Goal: Information Seeking & Learning: Check status

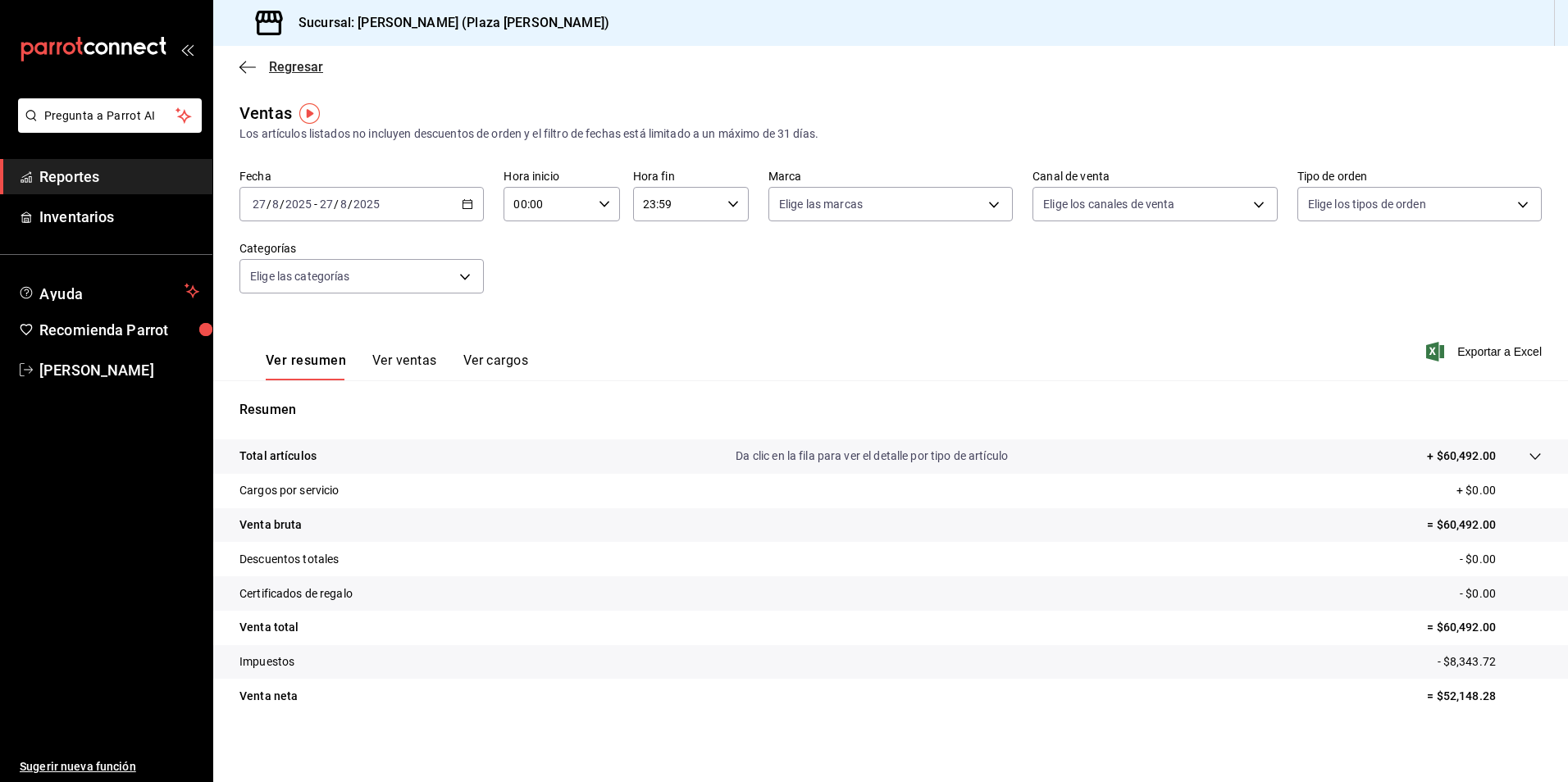
click at [295, 73] on span "Regresar" at bounding box center [296, 67] width 54 height 16
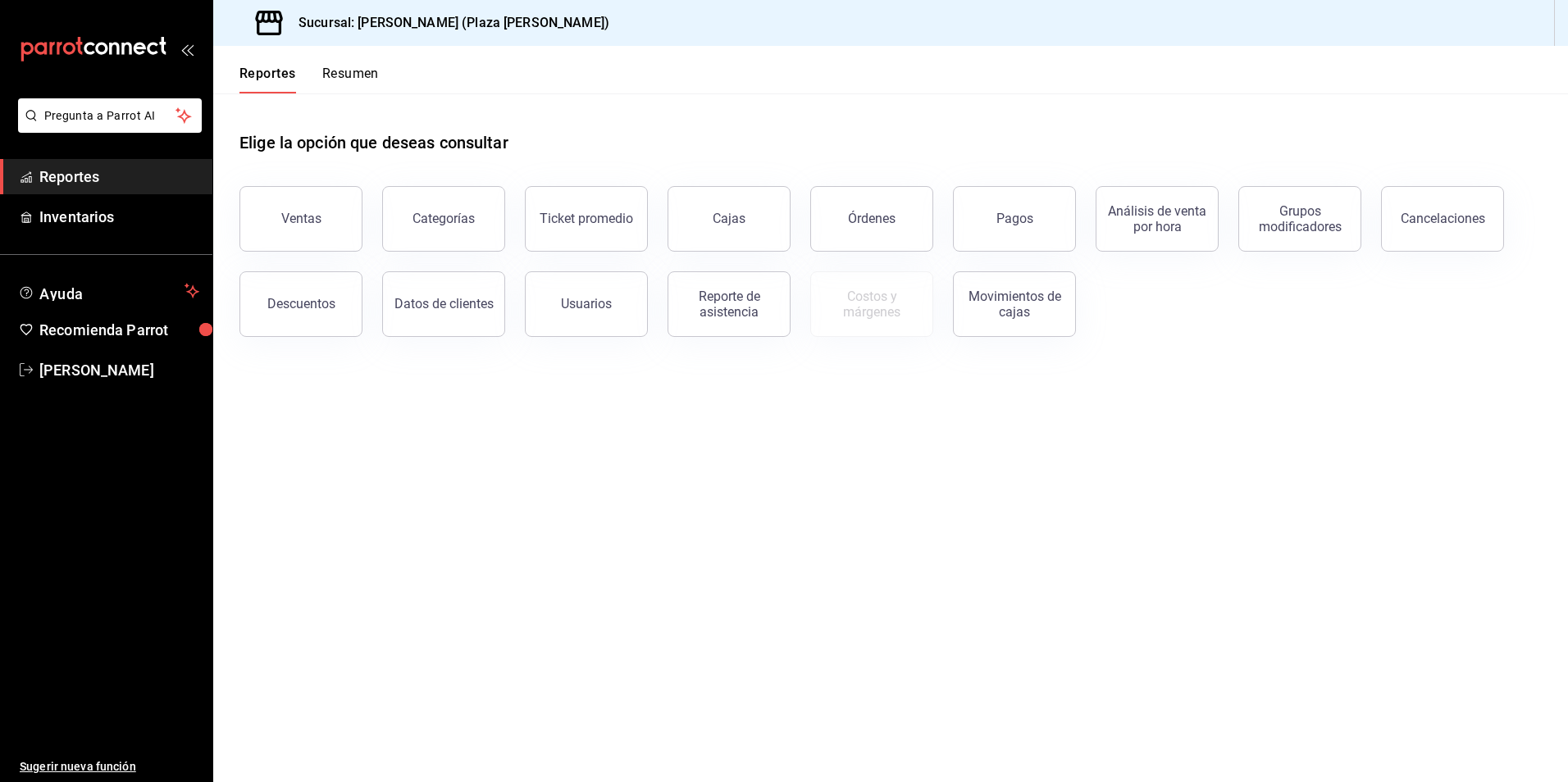
click at [345, 73] on button "Resumen" at bounding box center [350, 80] width 57 height 28
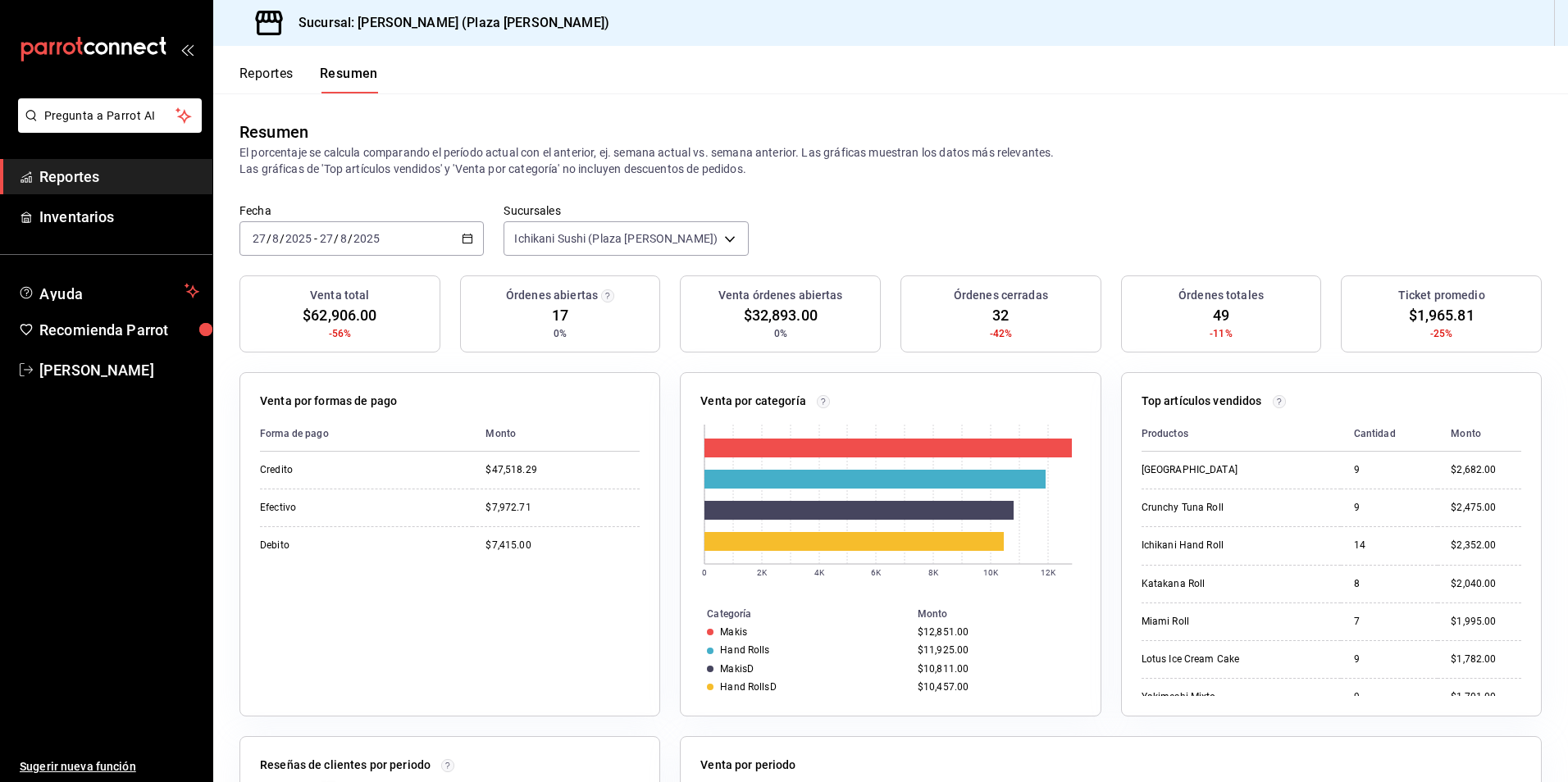
click at [465, 236] on icon "button" at bounding box center [466, 239] width 11 height 11
click at [280, 481] on span "Rango de fechas" at bounding box center [316, 473] width 127 height 17
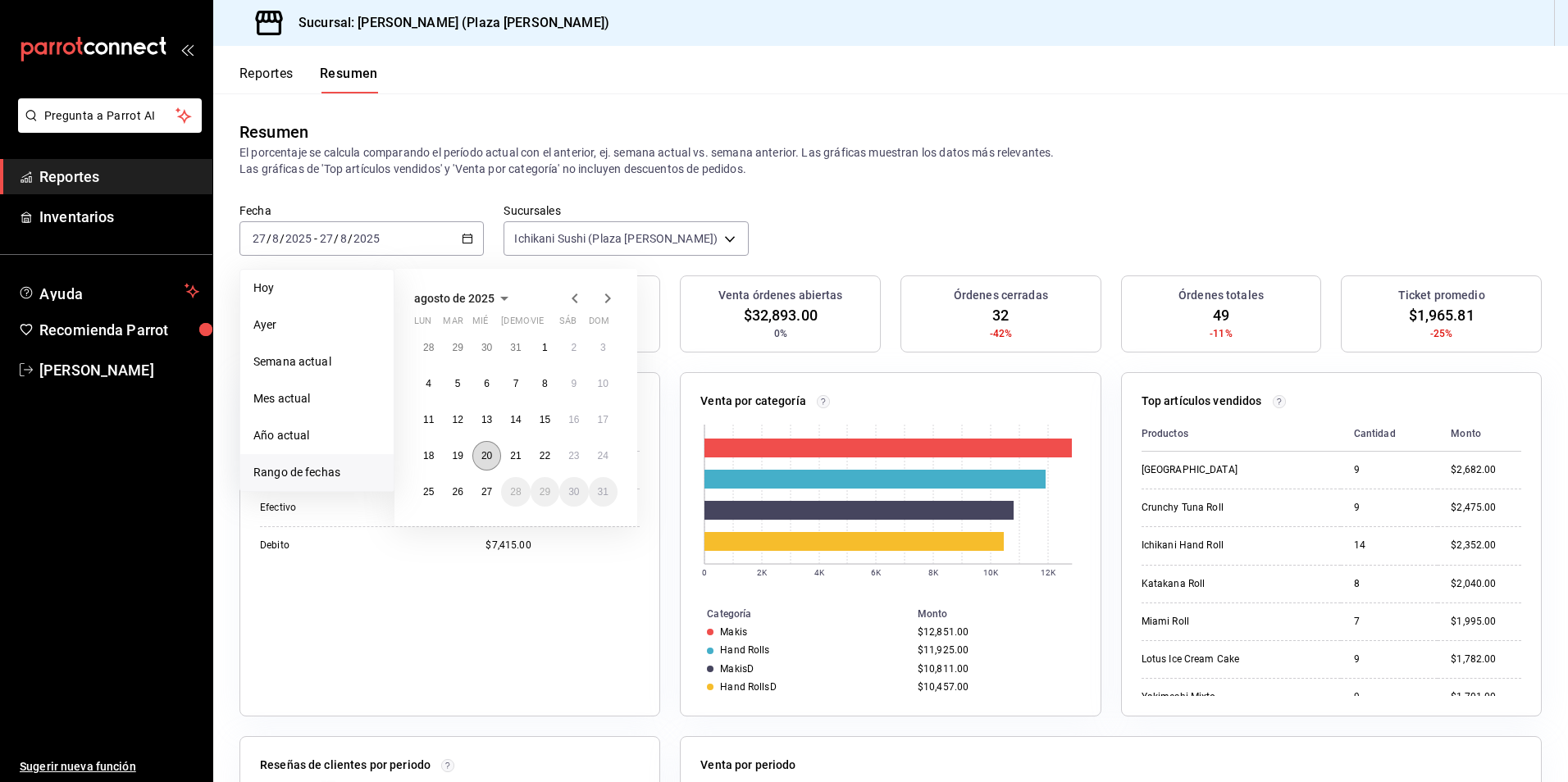
click at [488, 456] on abbr "20" at bounding box center [487, 455] width 10 height 11
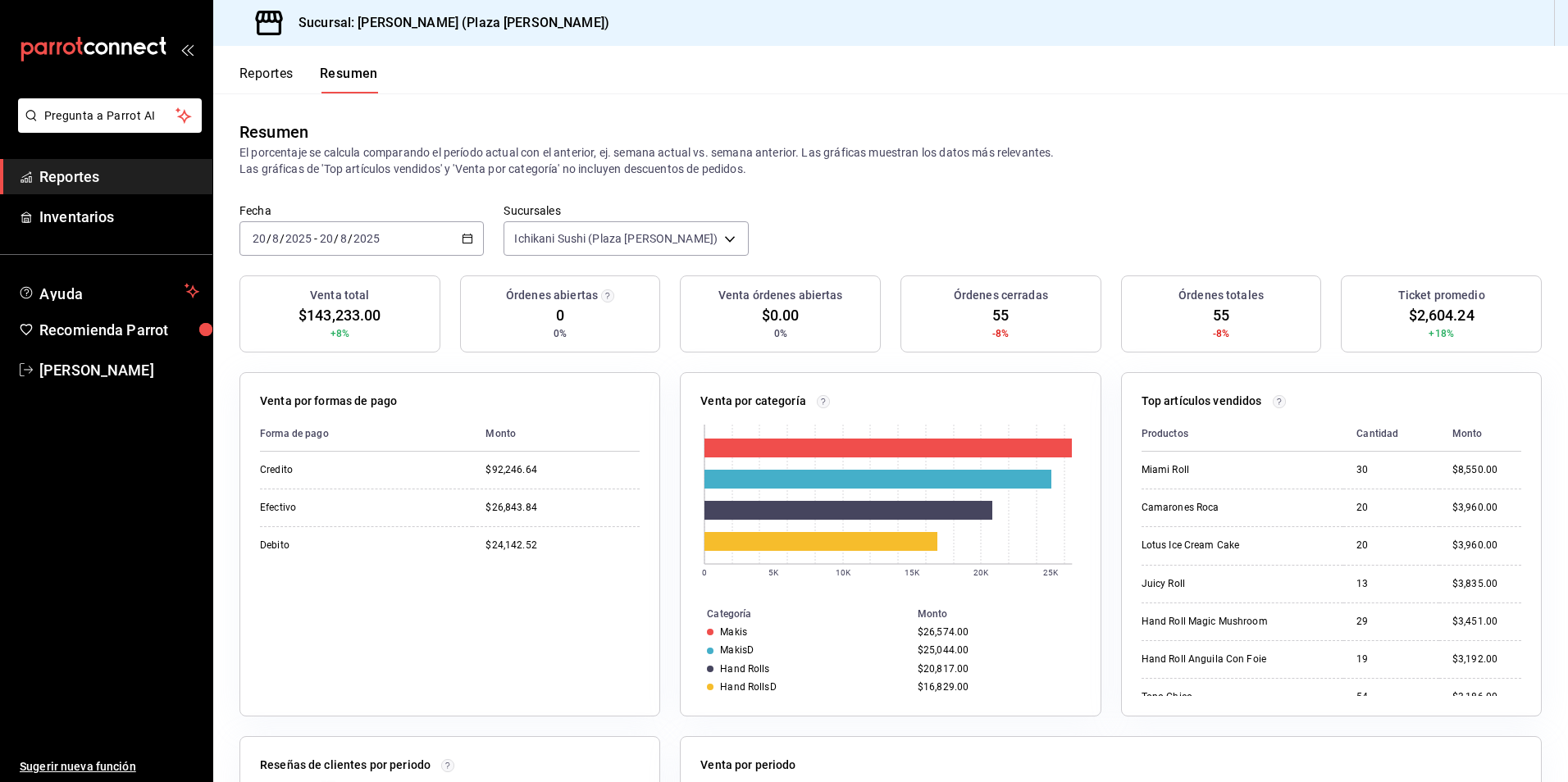
click at [243, 74] on button "Reportes" at bounding box center [266, 80] width 54 height 28
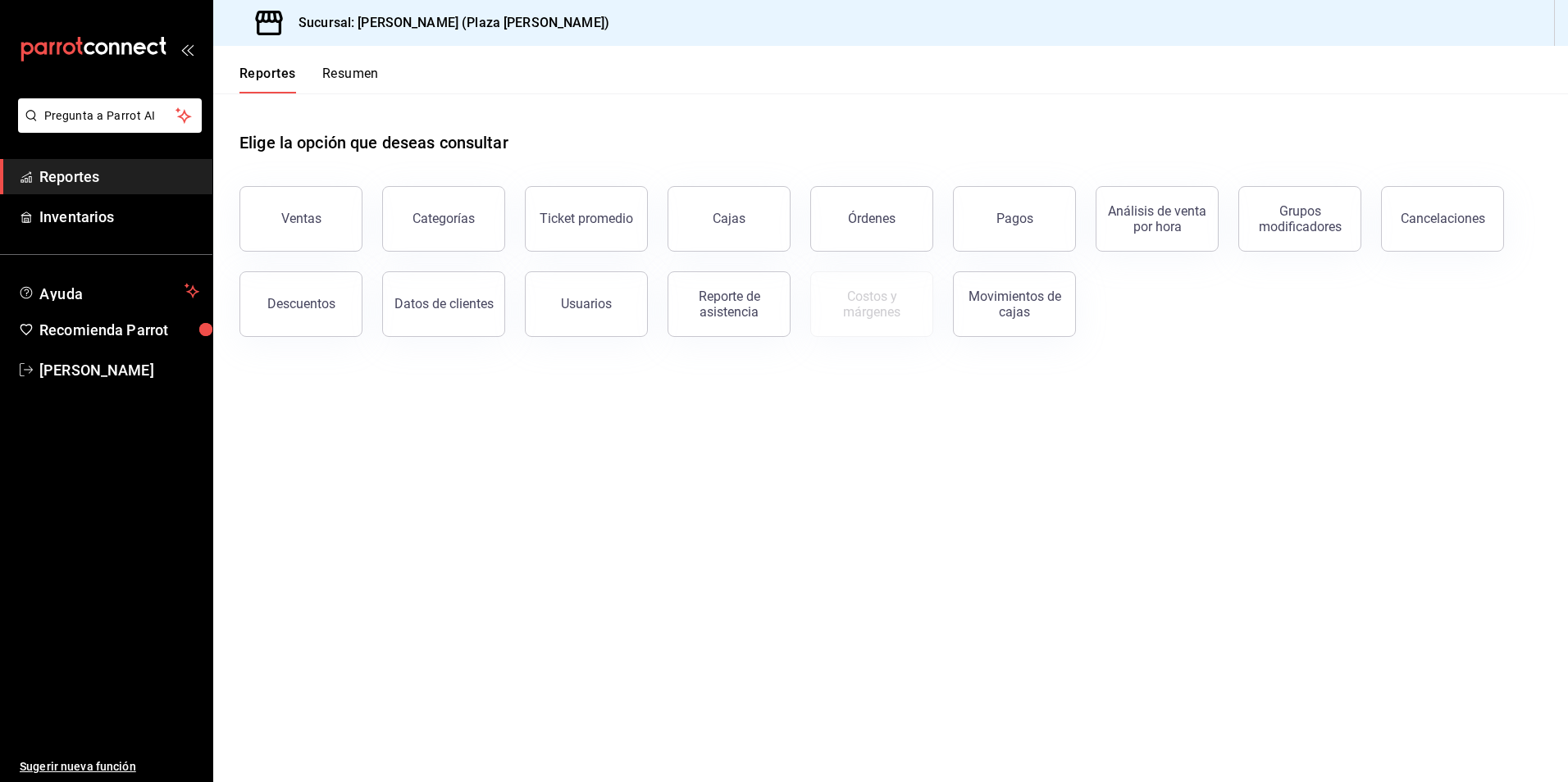
click at [348, 76] on button "Resumen" at bounding box center [350, 80] width 57 height 28
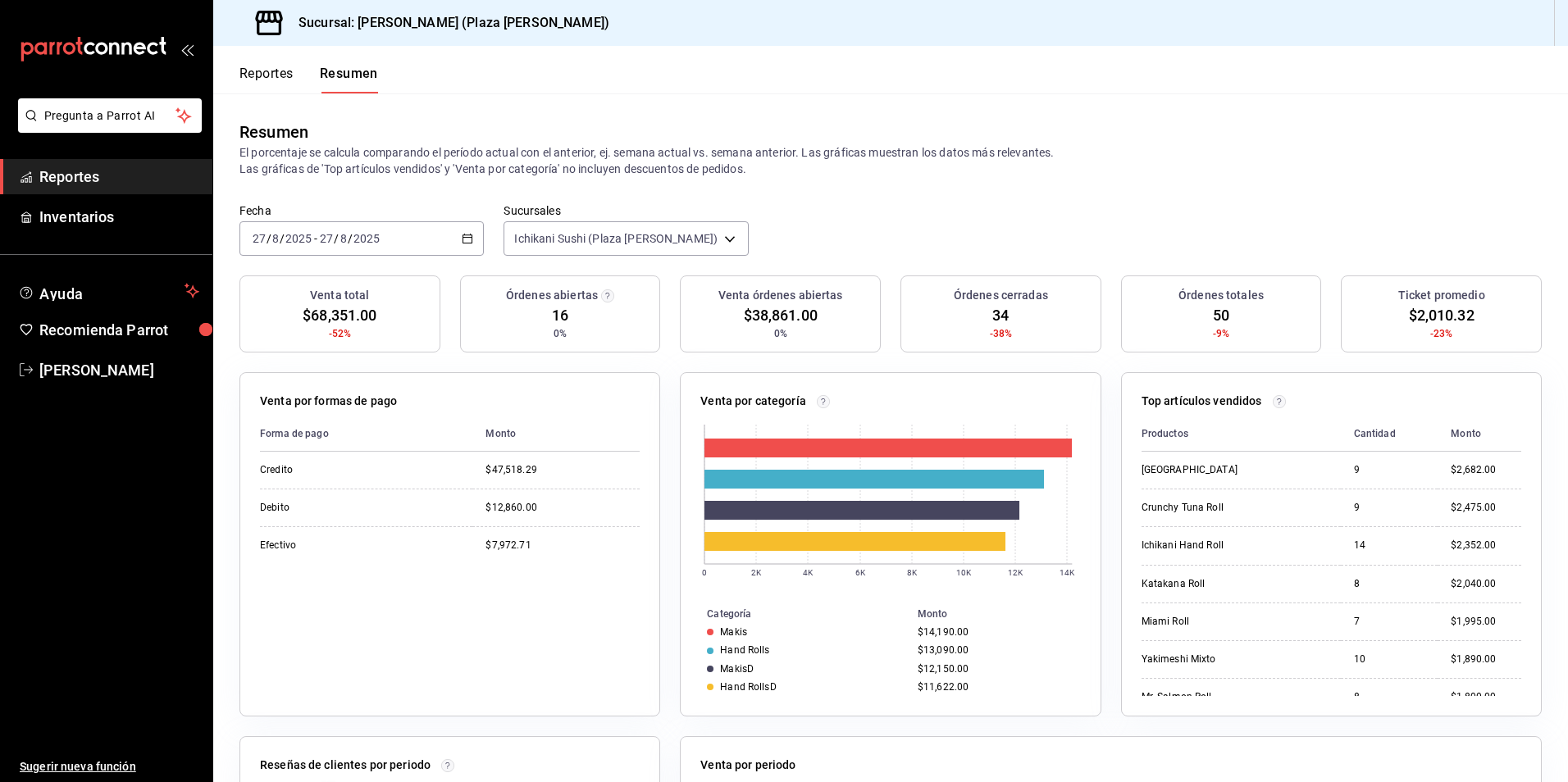
click at [462, 239] on \(Stroke\) "button" at bounding box center [466, 239] width 10 height 9
click at [300, 300] on li "Hoy" at bounding box center [317, 288] width 154 height 37
click at [462, 235] on \(Stroke\) "button" at bounding box center [466, 239] width 10 height 9
click at [310, 467] on span "Rango de fechas" at bounding box center [316, 473] width 127 height 17
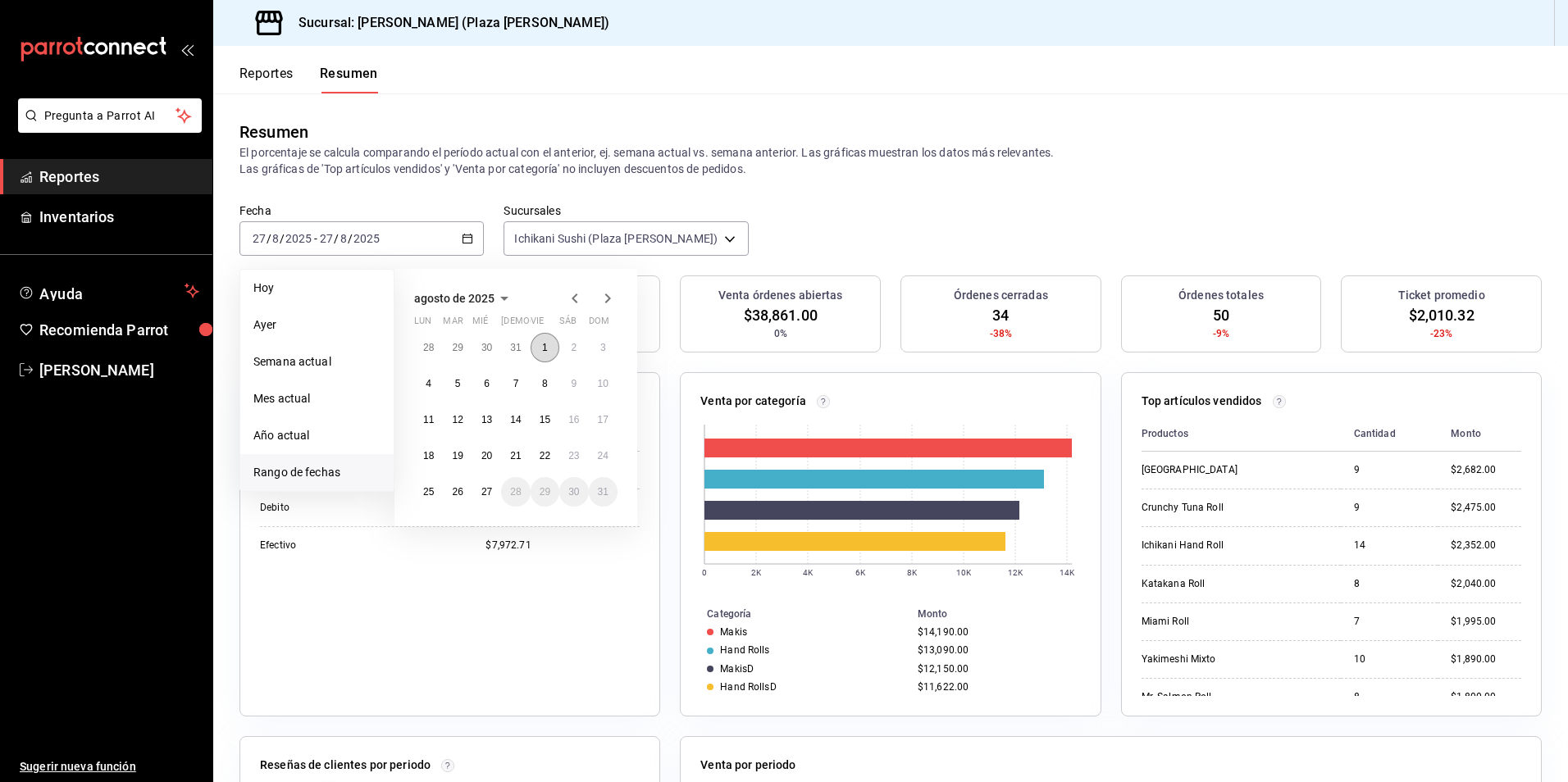
click at [549, 344] on button "1" at bounding box center [544, 348] width 29 height 30
click at [486, 493] on abbr "27" at bounding box center [487, 492] width 10 height 11
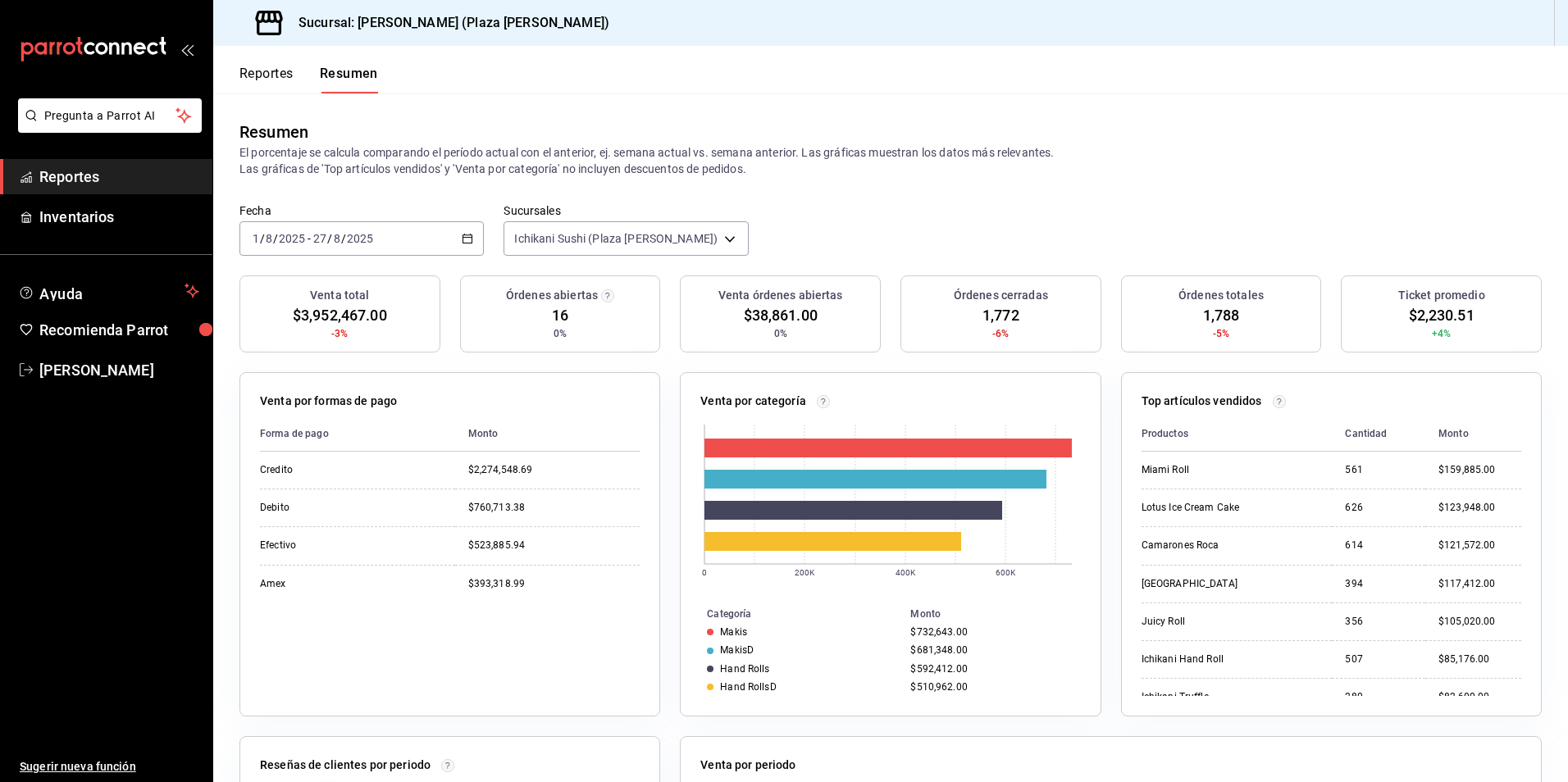
click at [853, 235] on div "Fecha [DATE] [DATE] - [DATE] [DATE] Sucursales Ichikani Sushi (Plaza [PERSON_NA…" at bounding box center [890, 239] width 1354 height 73
click at [782, 232] on div "Fecha [DATE] [DATE] - [DATE] [DATE] Sucursales Ichikani Sushi (Plaza [PERSON_NA…" at bounding box center [890, 239] width 1354 height 73
click at [462, 241] on icon "button" at bounding box center [466, 239] width 11 height 11
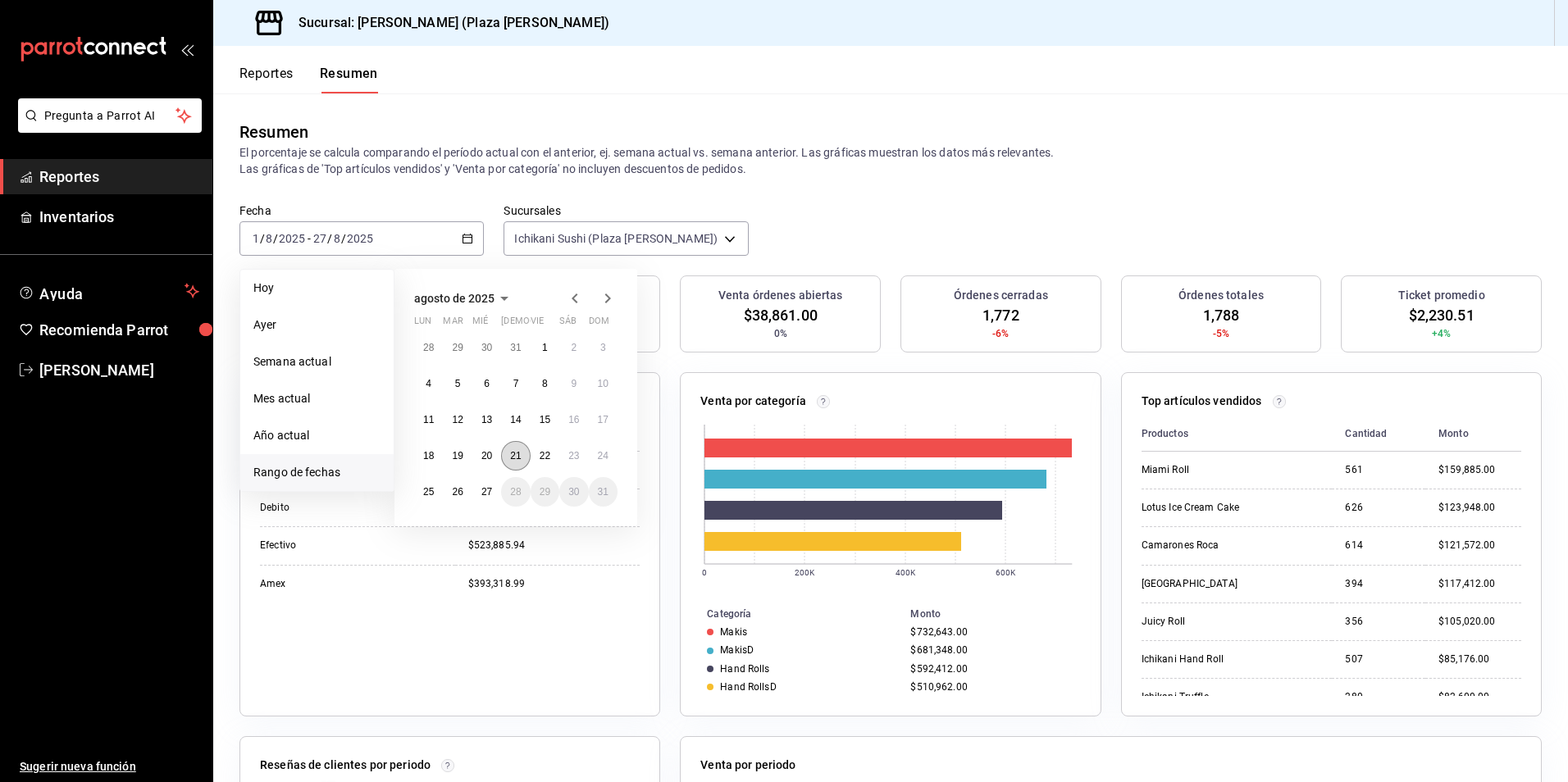
drag, startPoint x: 511, startPoint y: 454, endPoint x: 520, endPoint y: 454, distance: 9.0
click at [513, 454] on abbr "21" at bounding box center [515, 455] width 10 height 11
click at [597, 460] on abbr "24" at bounding box center [603, 455] width 10 height 11
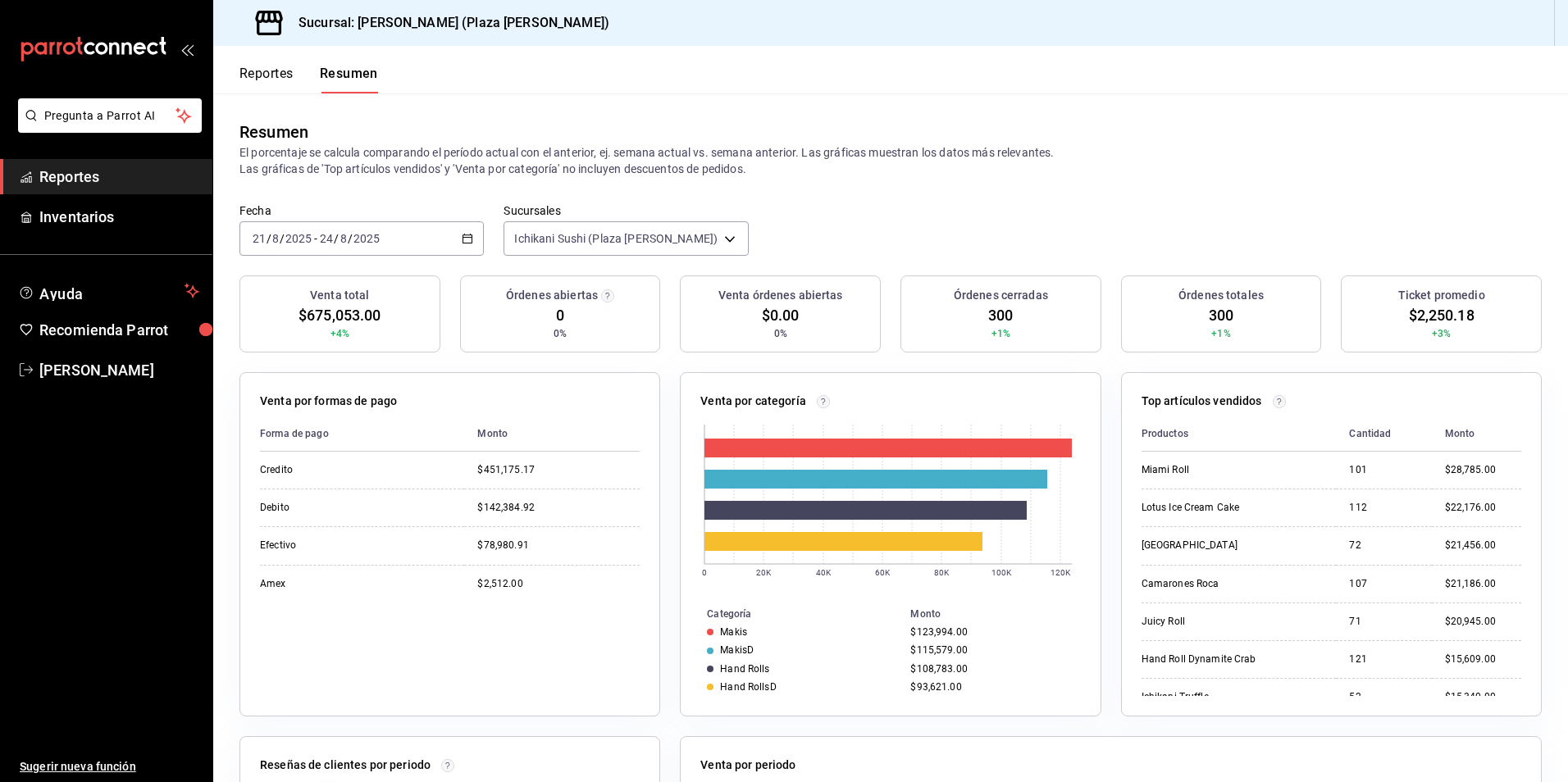
click at [146, 160] on link "Reportes" at bounding box center [106, 176] width 212 height 35
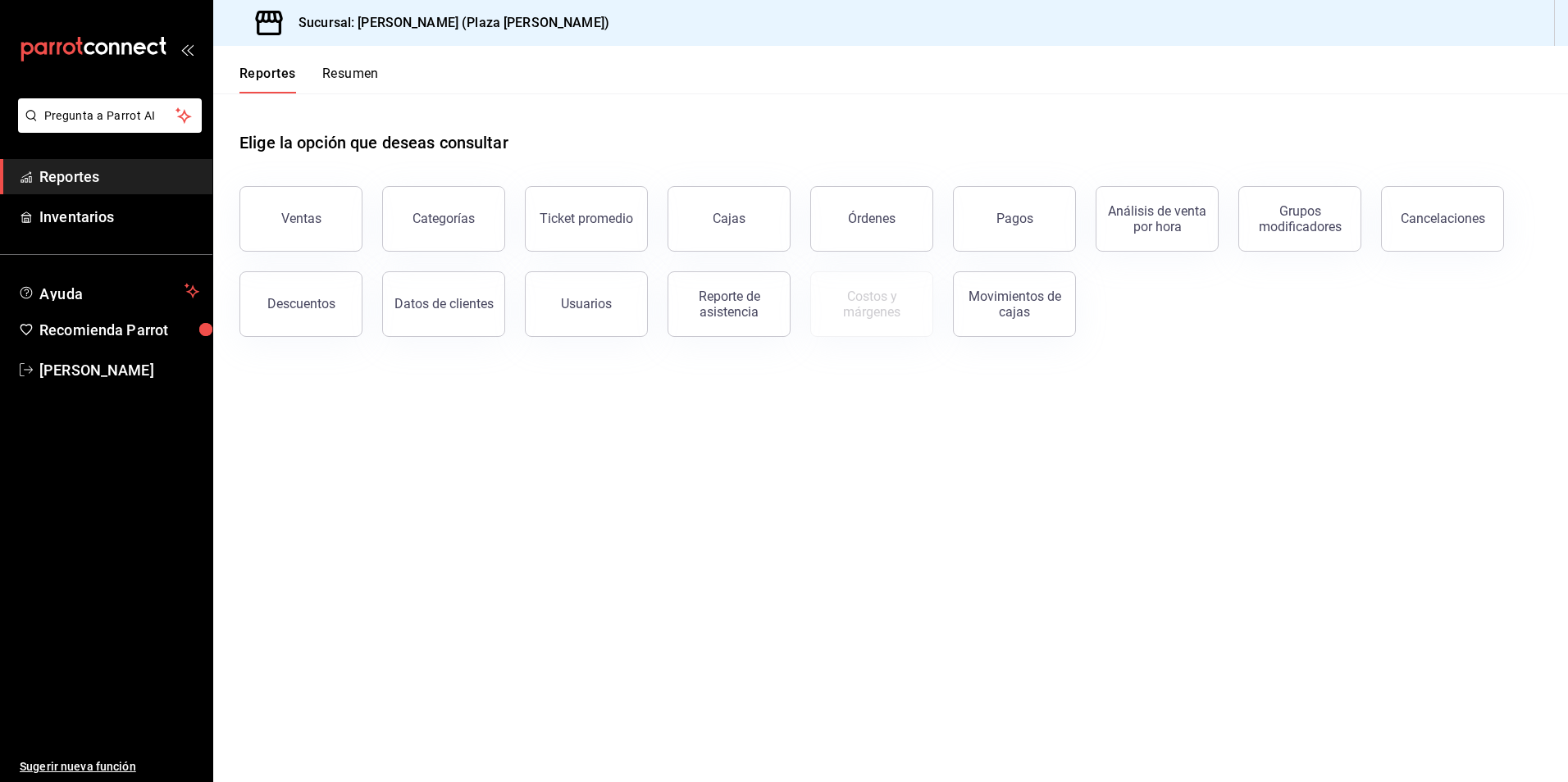
click at [356, 78] on button "Resumen" at bounding box center [350, 80] width 57 height 28
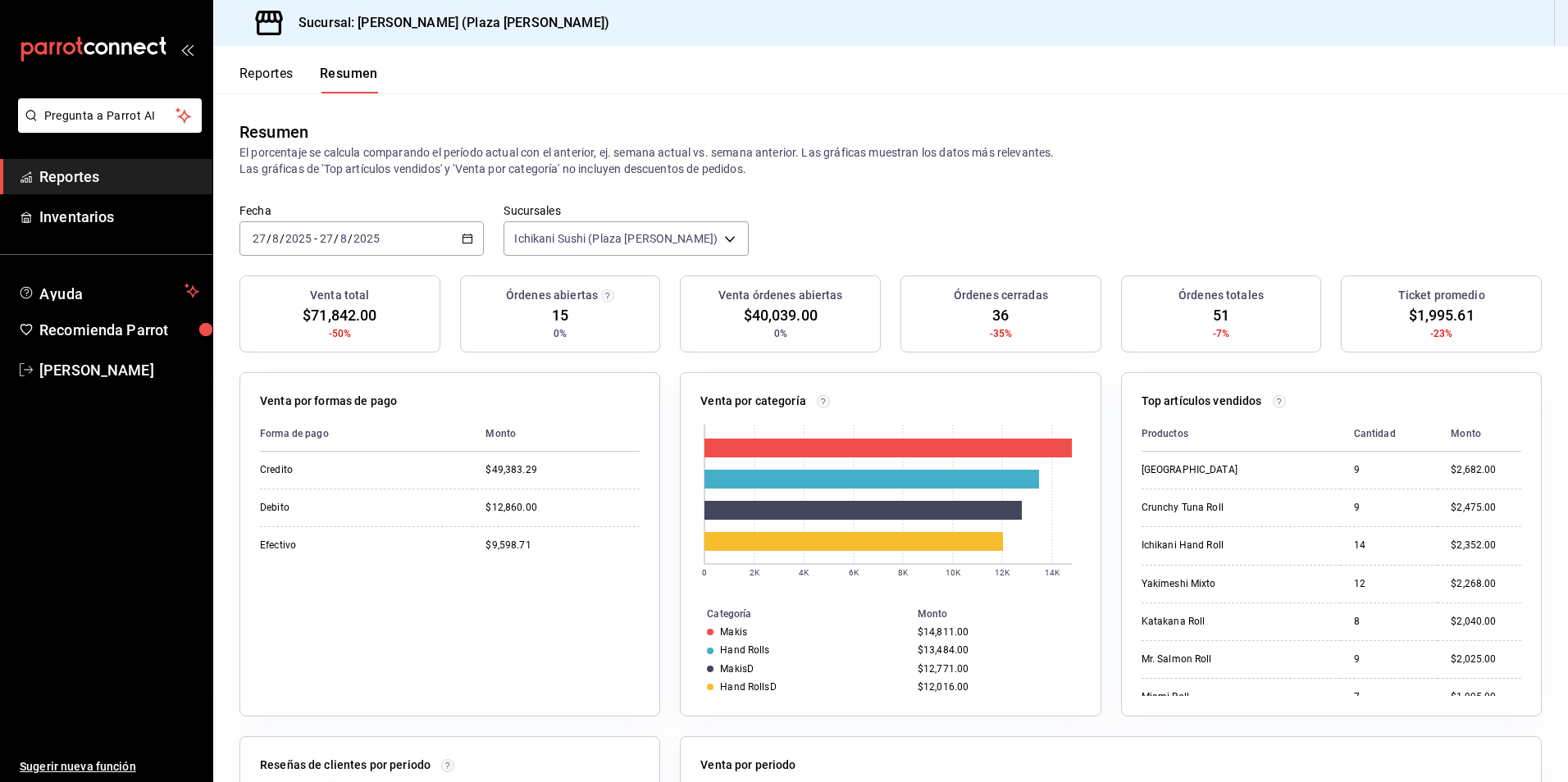
click at [61, 177] on span "Reportes" at bounding box center [119, 176] width 160 height 22
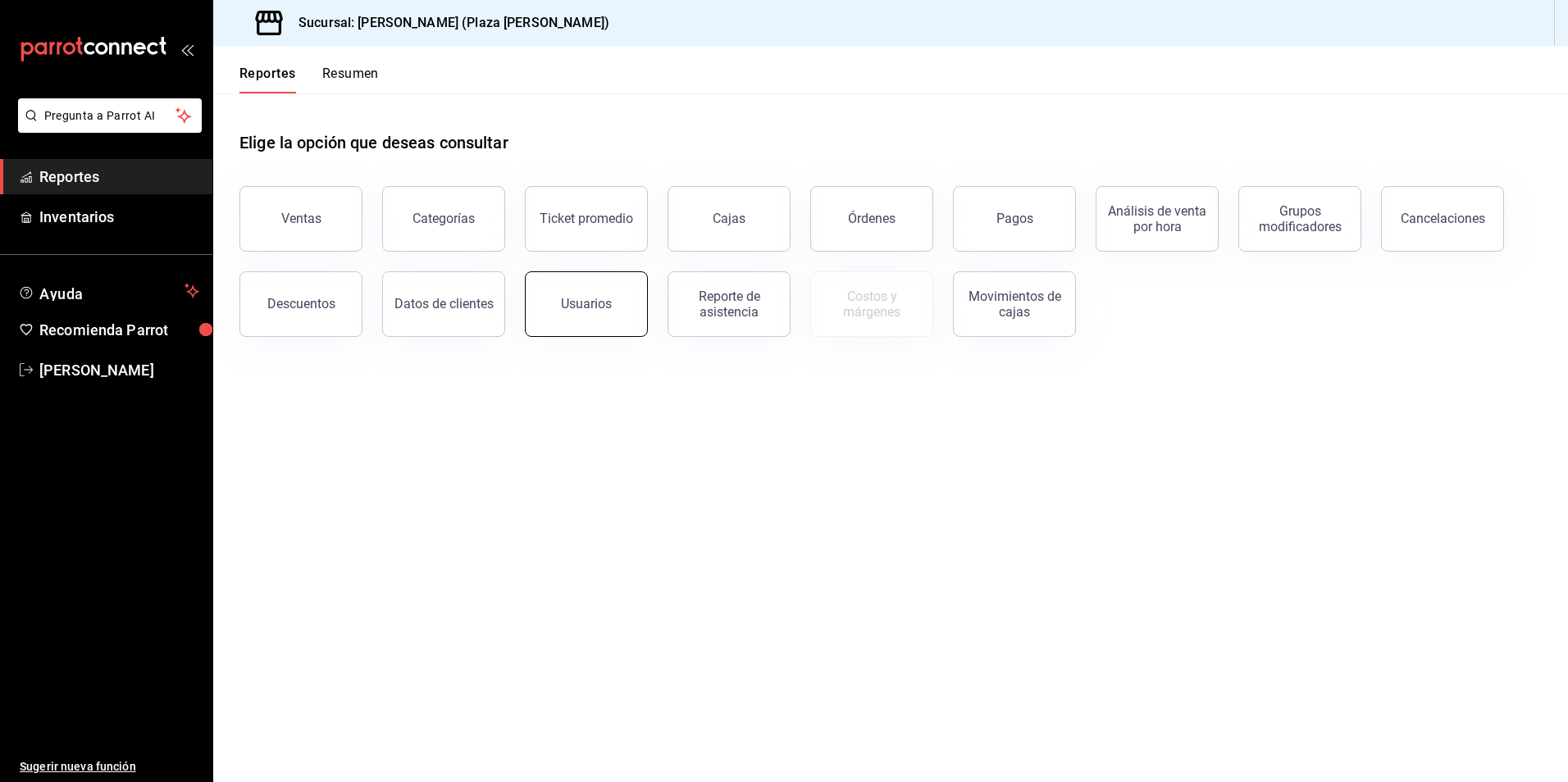
click at [586, 312] on button "Usuarios" at bounding box center [586, 304] width 123 height 66
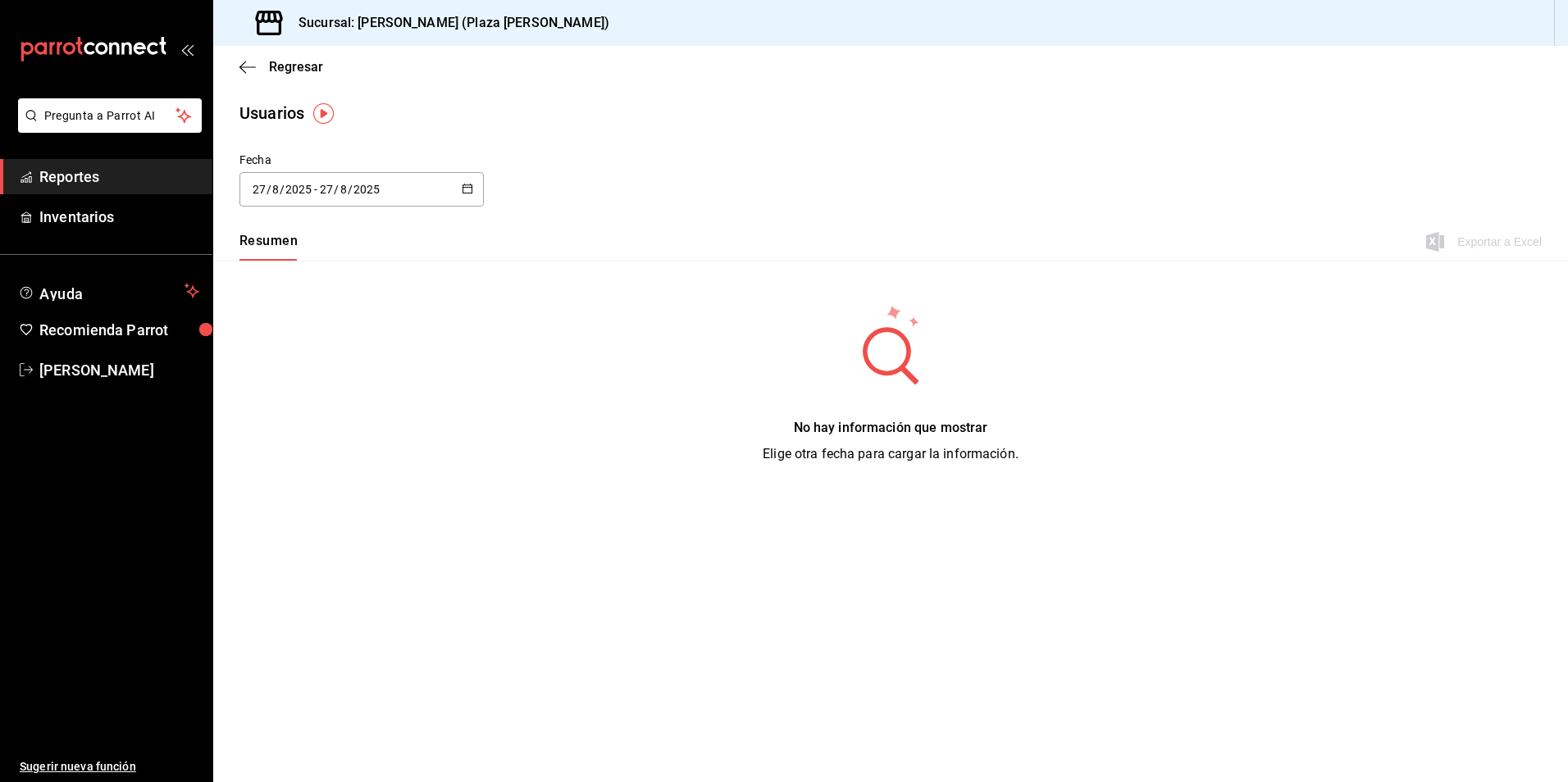
click at [465, 189] on icon "button" at bounding box center [466, 188] width 11 height 11
click at [294, 350] on li "Mes actual" at bounding box center [316, 352] width 155 height 37
type input "[DATE]"
type input "1"
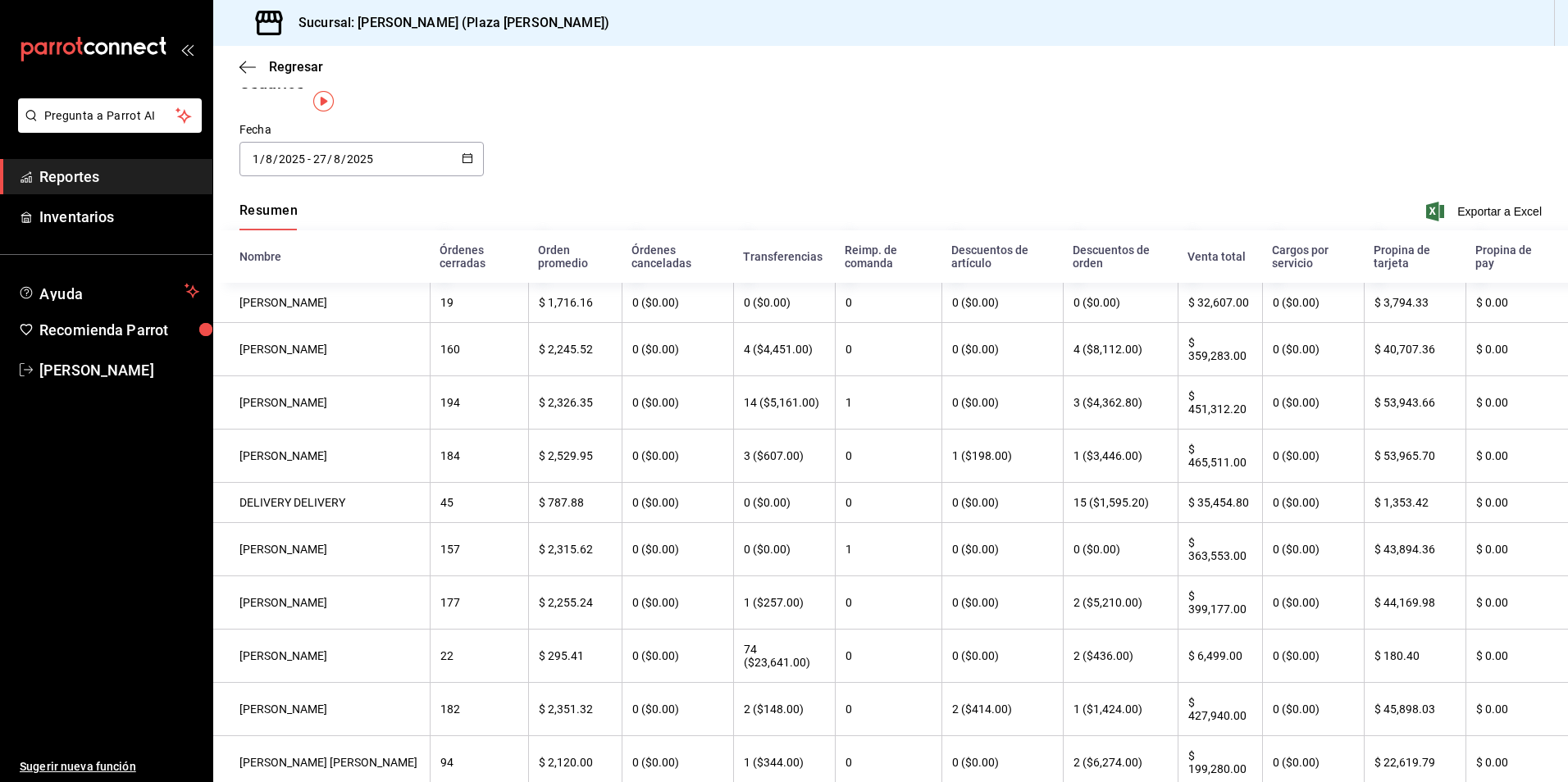
scroll to position [12, 0]
